Goal: Use online tool/utility: Utilize a website feature to perform a specific function

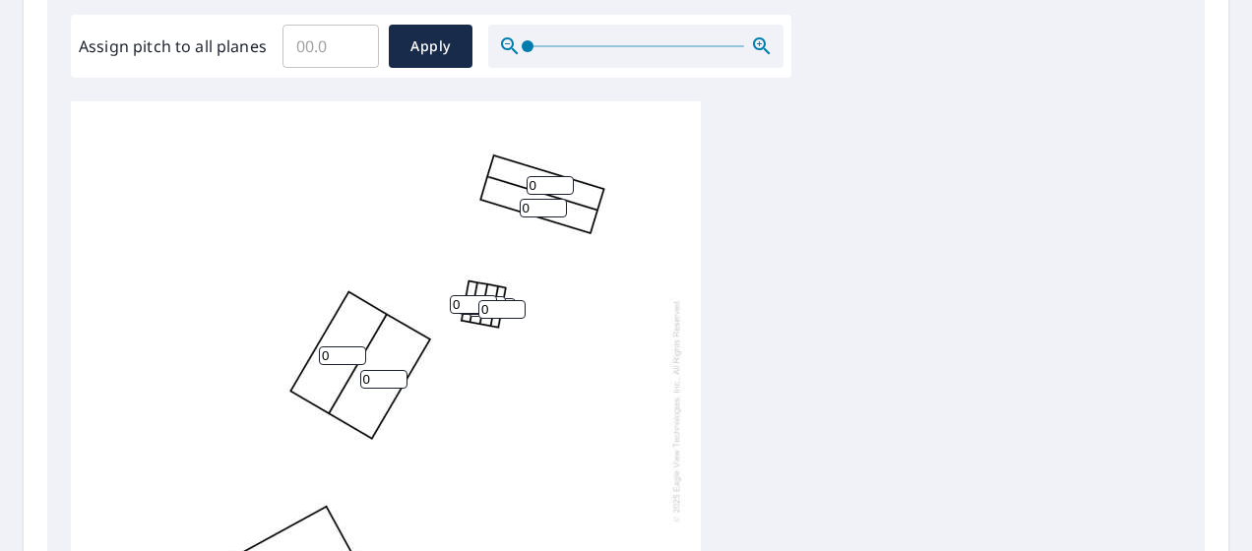
scroll to position [295, 0]
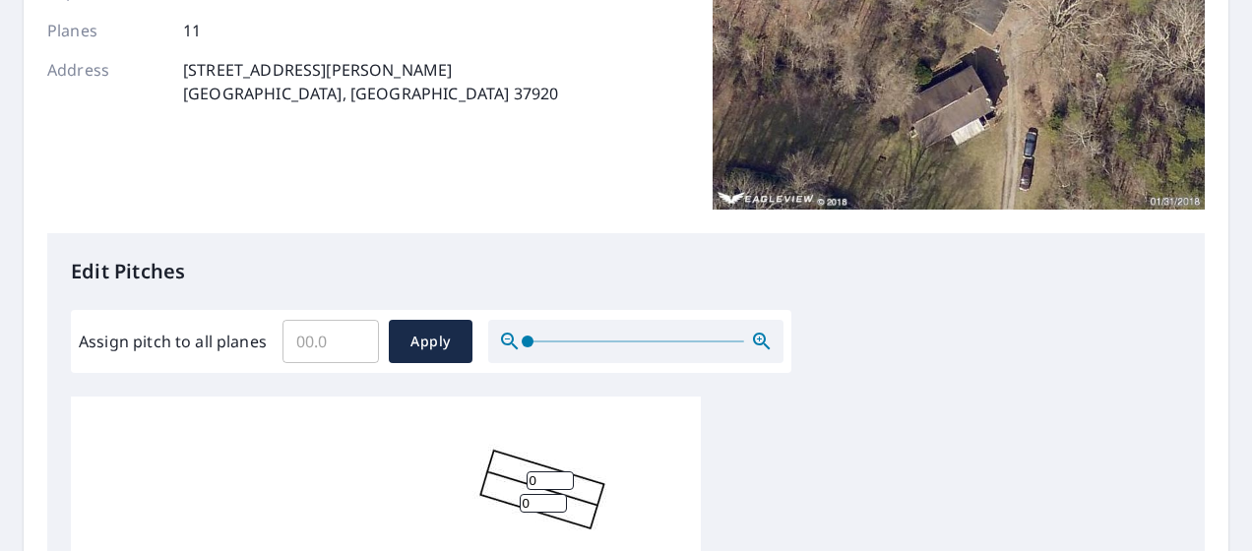
click at [310, 343] on input "Assign pitch to all planes" at bounding box center [331, 341] width 96 height 55
type input "4"
click at [427, 333] on span "Apply" at bounding box center [431, 342] width 52 height 25
type input "4"
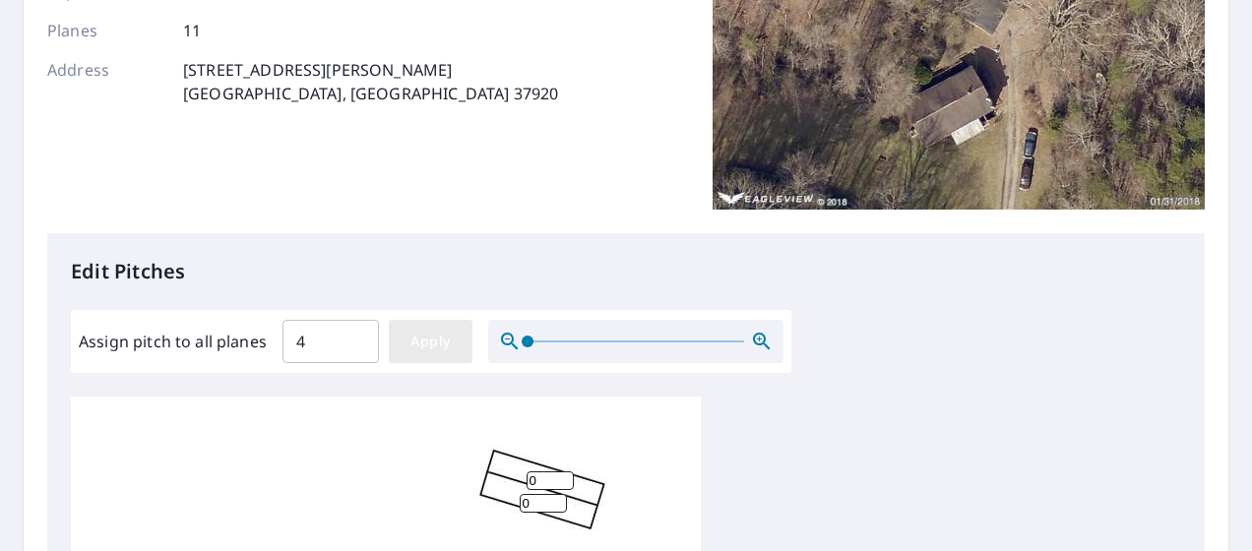
type input "4"
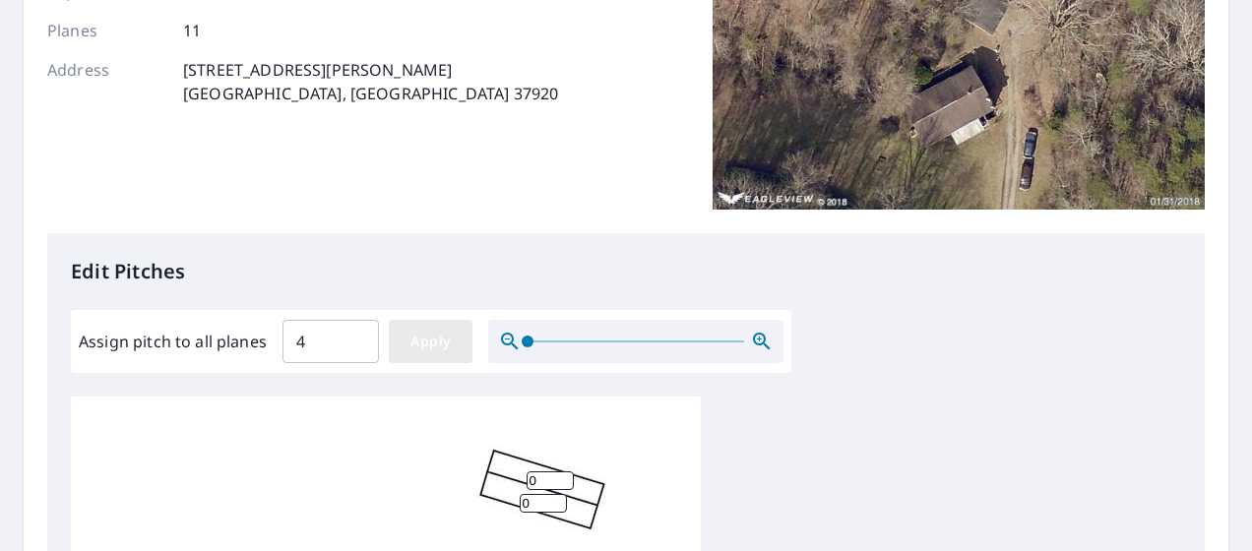
type input "4"
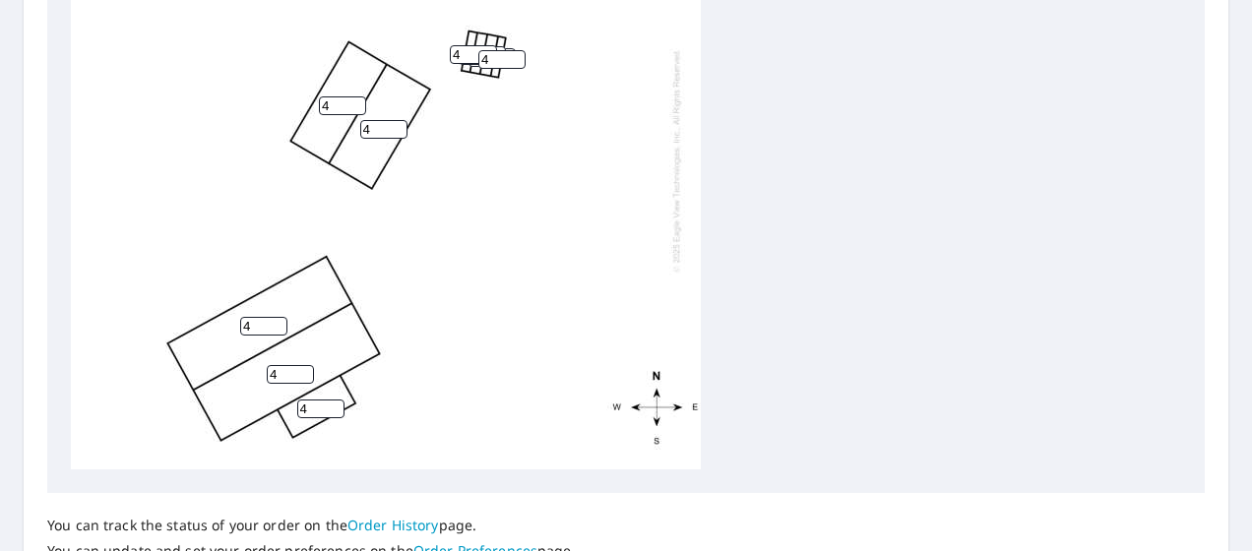
scroll to position [1006, 0]
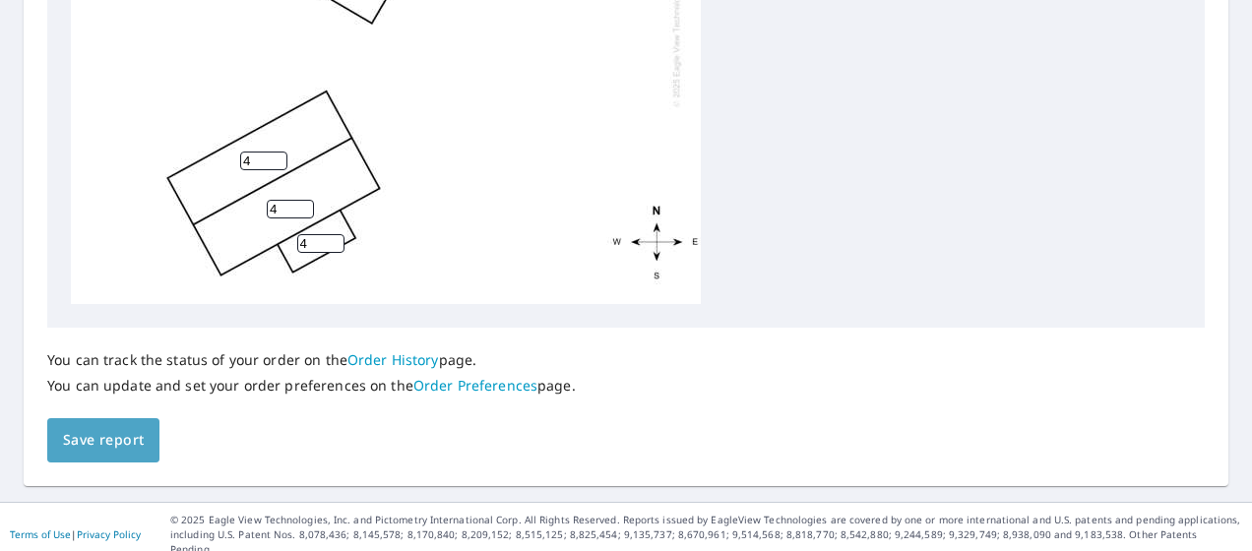
click at [134, 425] on button "Save report" at bounding box center [103, 440] width 112 height 44
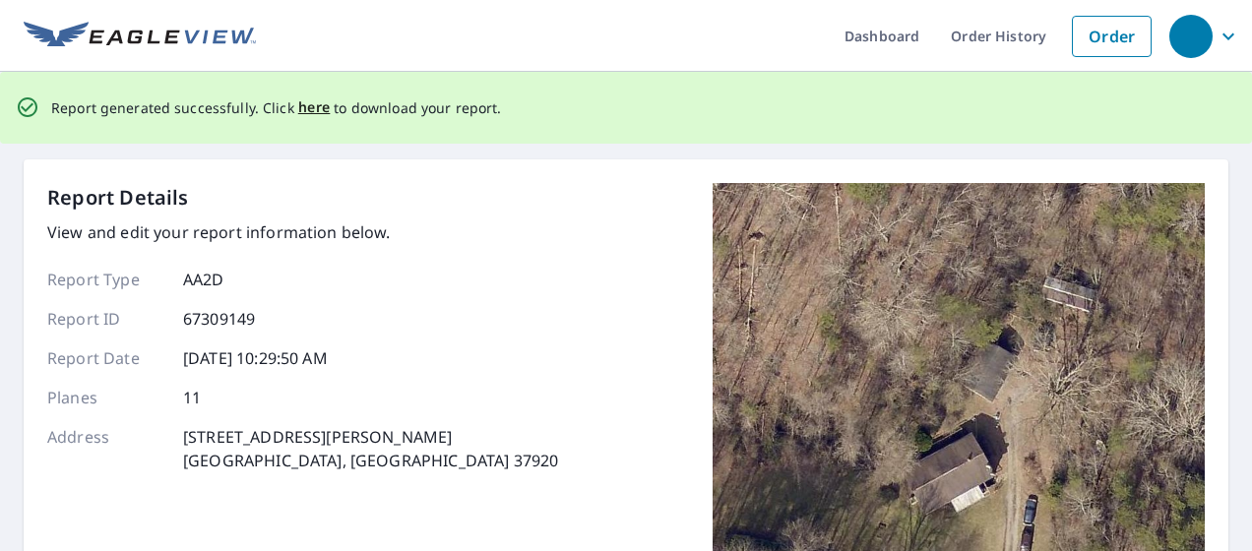
scroll to position [0, 0]
click at [315, 107] on span "here" at bounding box center [314, 107] width 32 height 25
